Goal: Contribute content: Add original content to the website for others to see

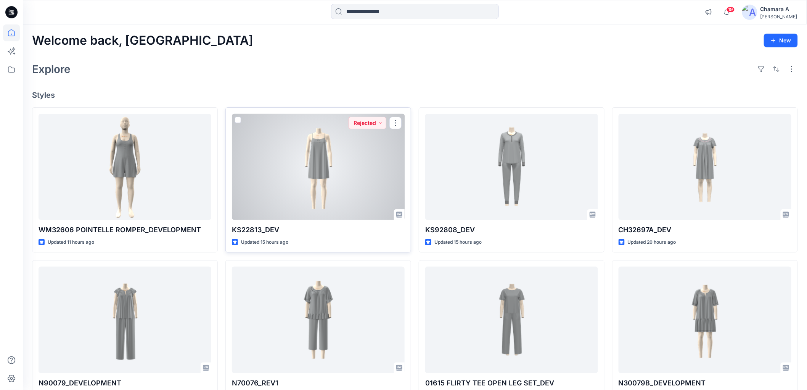
click at [308, 168] on div at bounding box center [318, 167] width 173 height 106
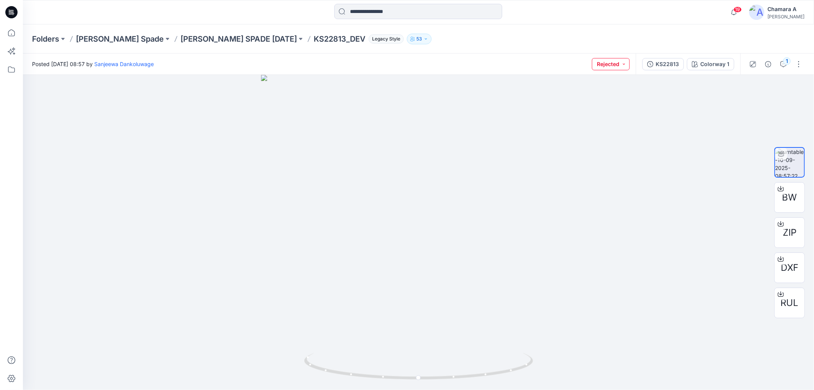
click at [606, 68] on button "Rejected" at bounding box center [611, 64] width 38 height 12
click at [506, 45] on div "Folders Kate Spade KATE SPADE FEB 26 KS22813_DEV Legacy Style 53" at bounding box center [418, 38] width 791 height 29
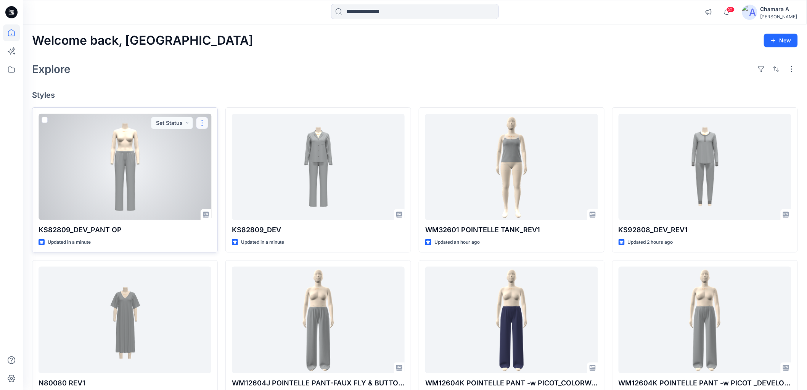
click at [204, 124] on button "button" at bounding box center [202, 123] width 12 height 12
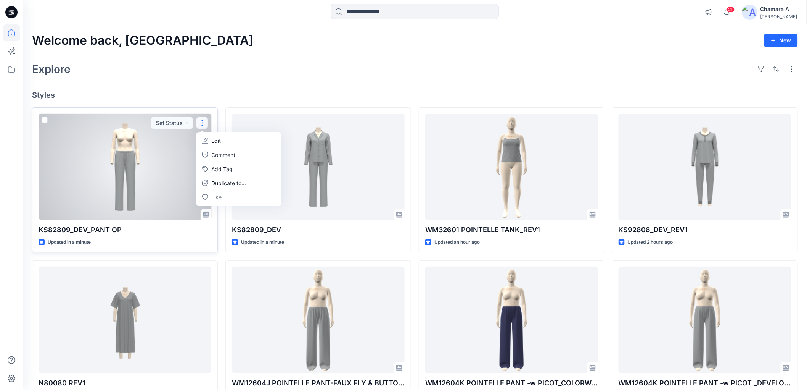
click at [218, 136] on button "Edit" at bounding box center [239, 141] width 82 height 14
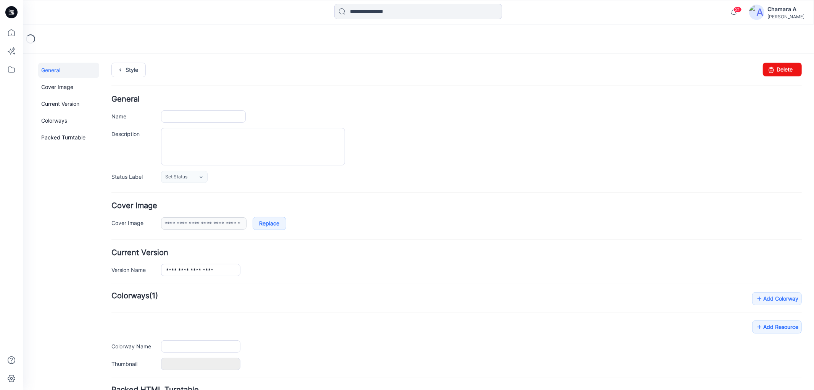
type input "**********"
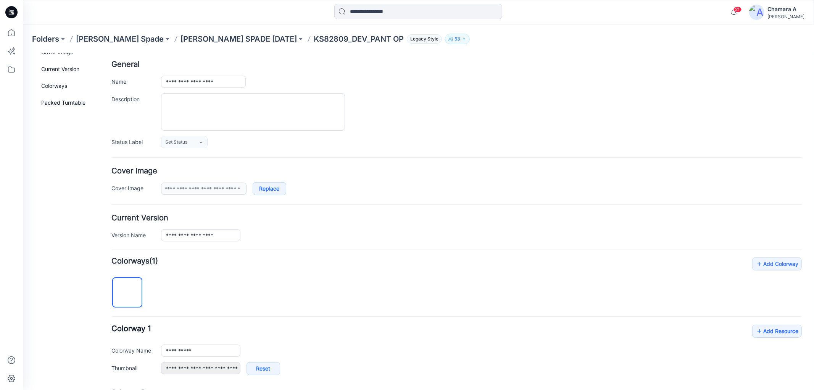
scroll to position [85, 0]
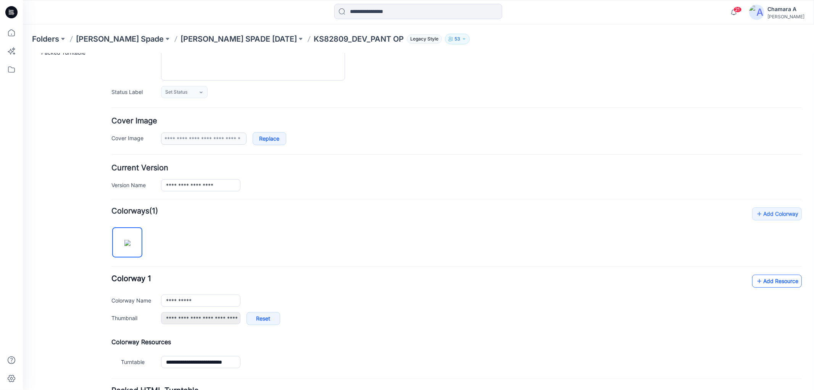
click at [763, 284] on link "Add Resource" at bounding box center [777, 280] width 50 height 13
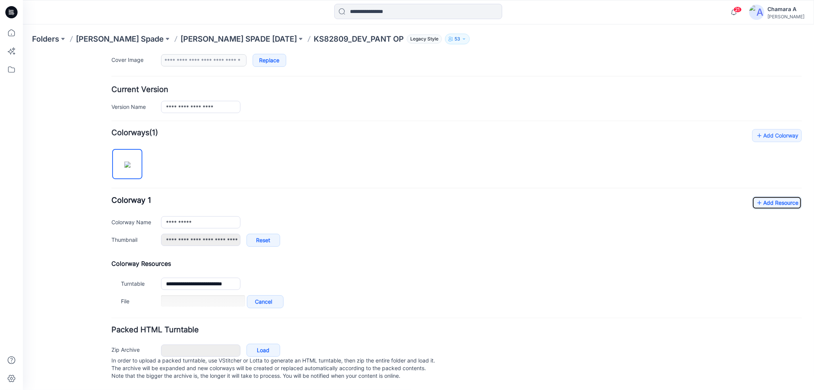
scroll to position [169, 0]
click at [756, 197] on link "Add Resource" at bounding box center [777, 202] width 50 height 13
click at [759, 197] on link "Add Resource" at bounding box center [777, 202] width 50 height 13
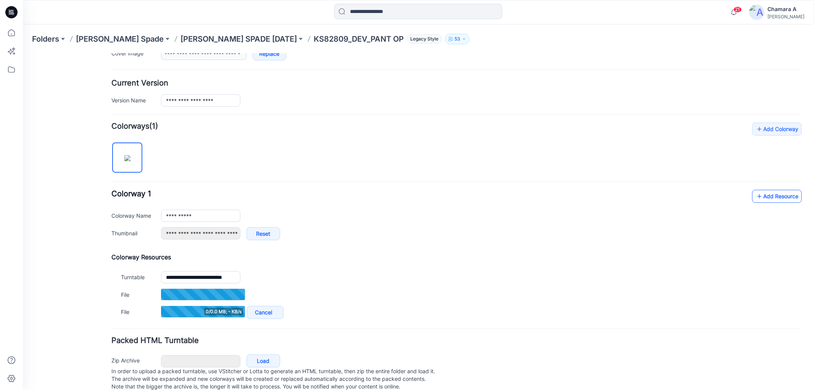
click at [755, 193] on icon at bounding box center [759, 196] width 8 height 12
click at [769, 202] on link "Add Resource" at bounding box center [777, 195] width 50 height 13
click at [759, 195] on link "Add Resource" at bounding box center [777, 195] width 50 height 13
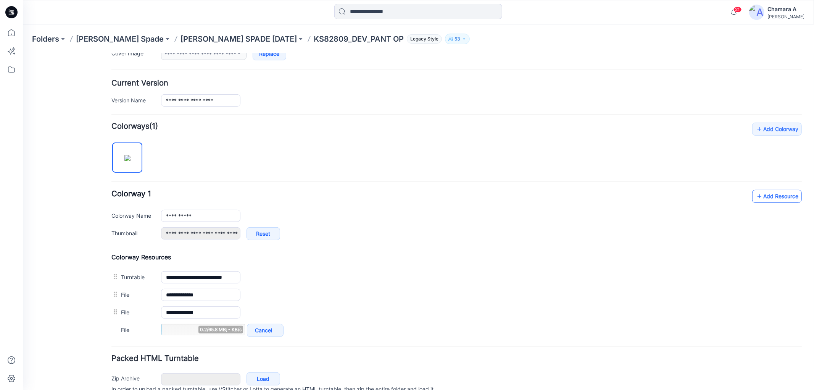
click at [766, 190] on link "Add Resource" at bounding box center [777, 195] width 50 height 13
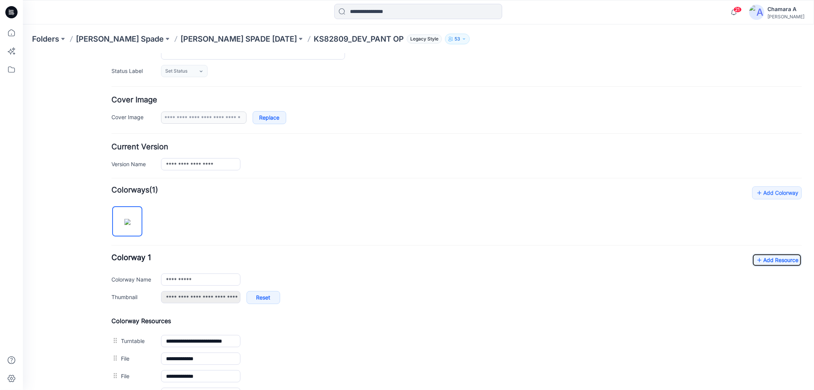
scroll to position [0, 0]
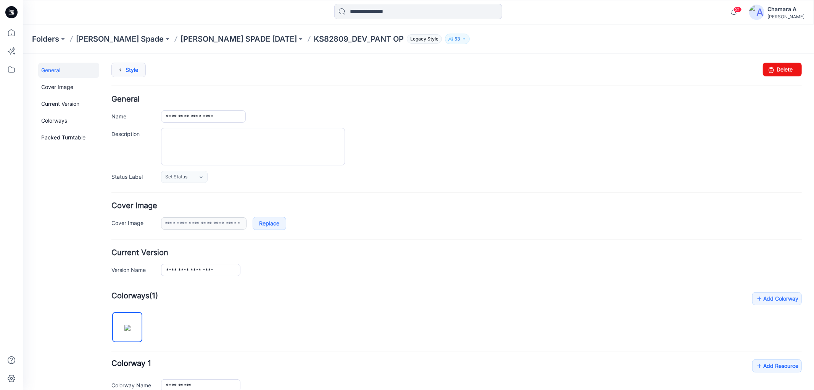
click at [131, 70] on link "Style" at bounding box center [128, 69] width 34 height 14
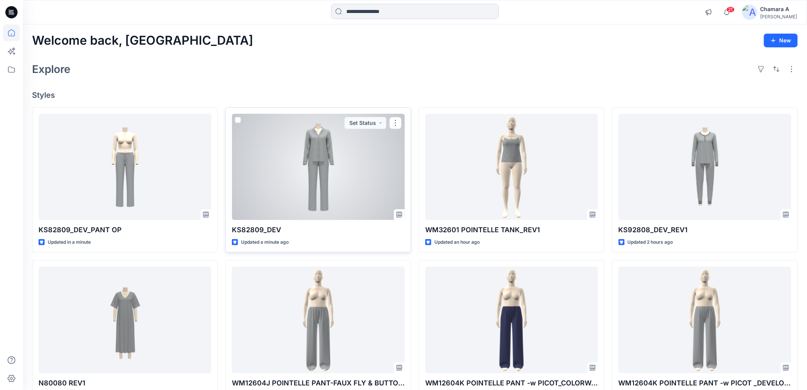
click at [392, 129] on div at bounding box center [396, 123] width 12 height 12
click at [394, 125] on button "button" at bounding box center [396, 123] width 12 height 12
click at [396, 138] on icon "button" at bounding box center [399, 140] width 6 height 6
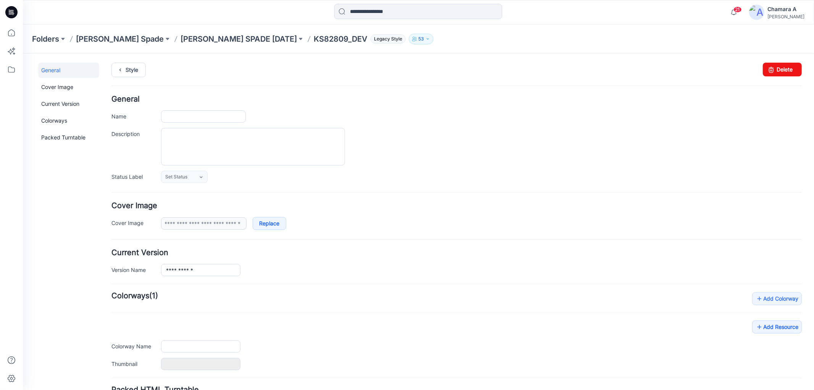
type input "**********"
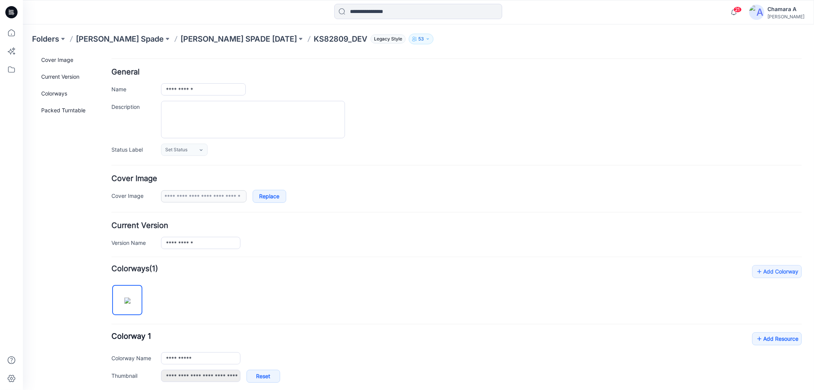
scroll to position [154, 0]
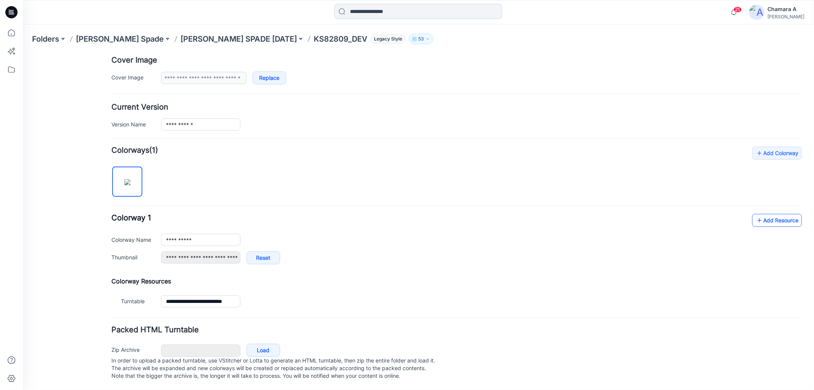
click at [760, 213] on link "Add Resource" at bounding box center [777, 219] width 50 height 13
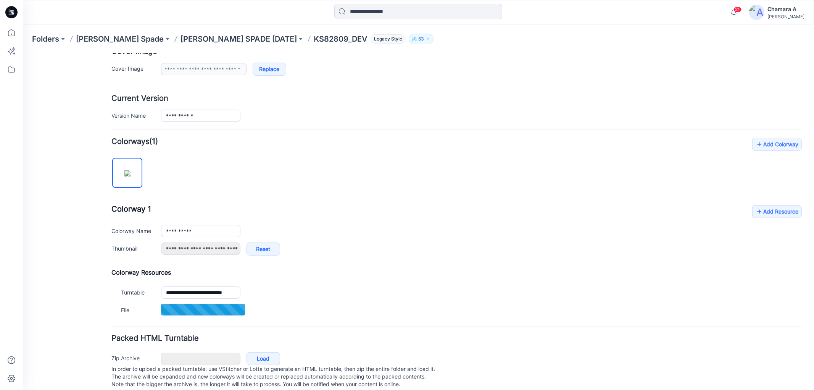
click at [742, 208] on div "**********" at bounding box center [456, 234] width 690 height 58
click at [752, 213] on link "Add Resource" at bounding box center [777, 211] width 50 height 13
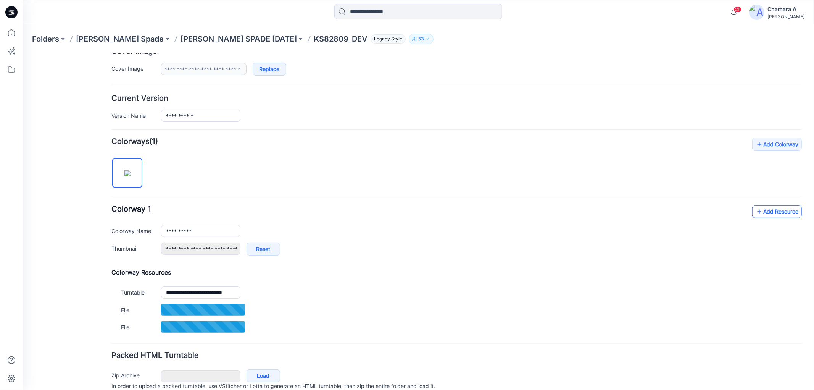
click at [780, 215] on link "Add Resource" at bounding box center [777, 211] width 50 height 13
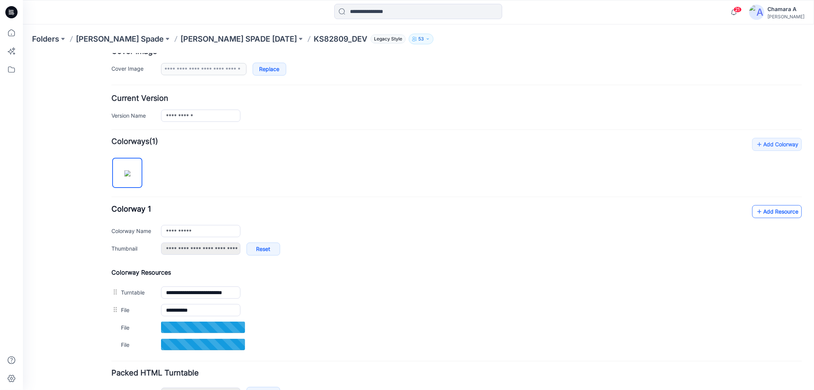
click at [755, 213] on icon at bounding box center [759, 211] width 8 height 12
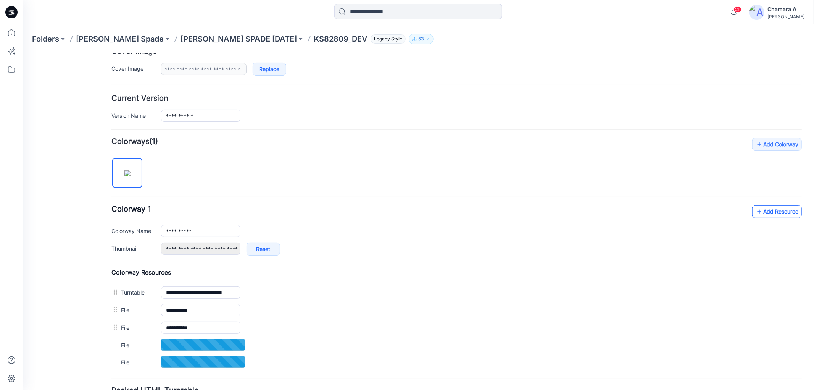
click at [790, 210] on link "Add Resource" at bounding box center [777, 211] width 50 height 13
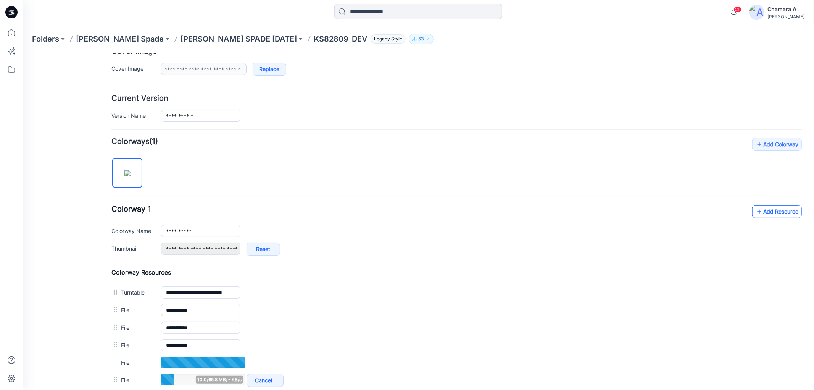
click at [755, 213] on icon at bounding box center [759, 211] width 8 height 12
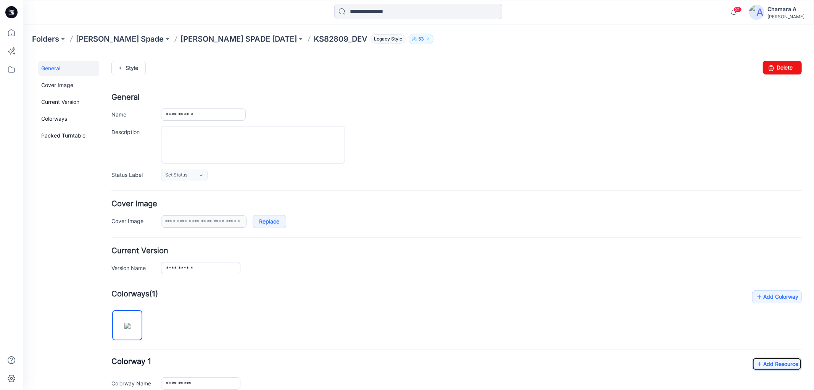
scroll to position [0, 0]
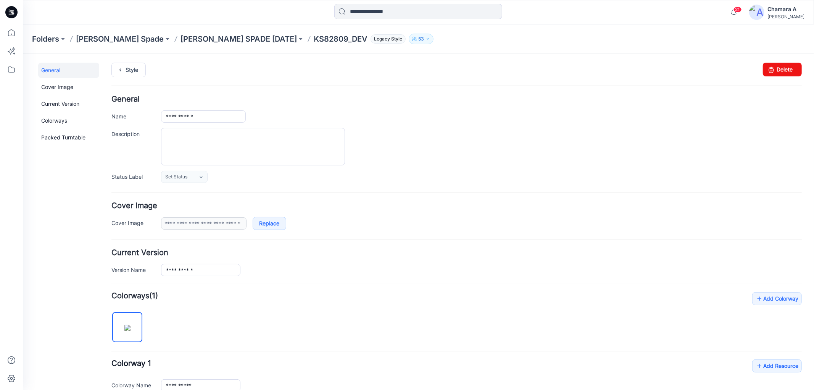
click at [109, 66] on div "**********" at bounding box center [414, 346] width 782 height 587
